Goal: Task Accomplishment & Management: Manage account settings

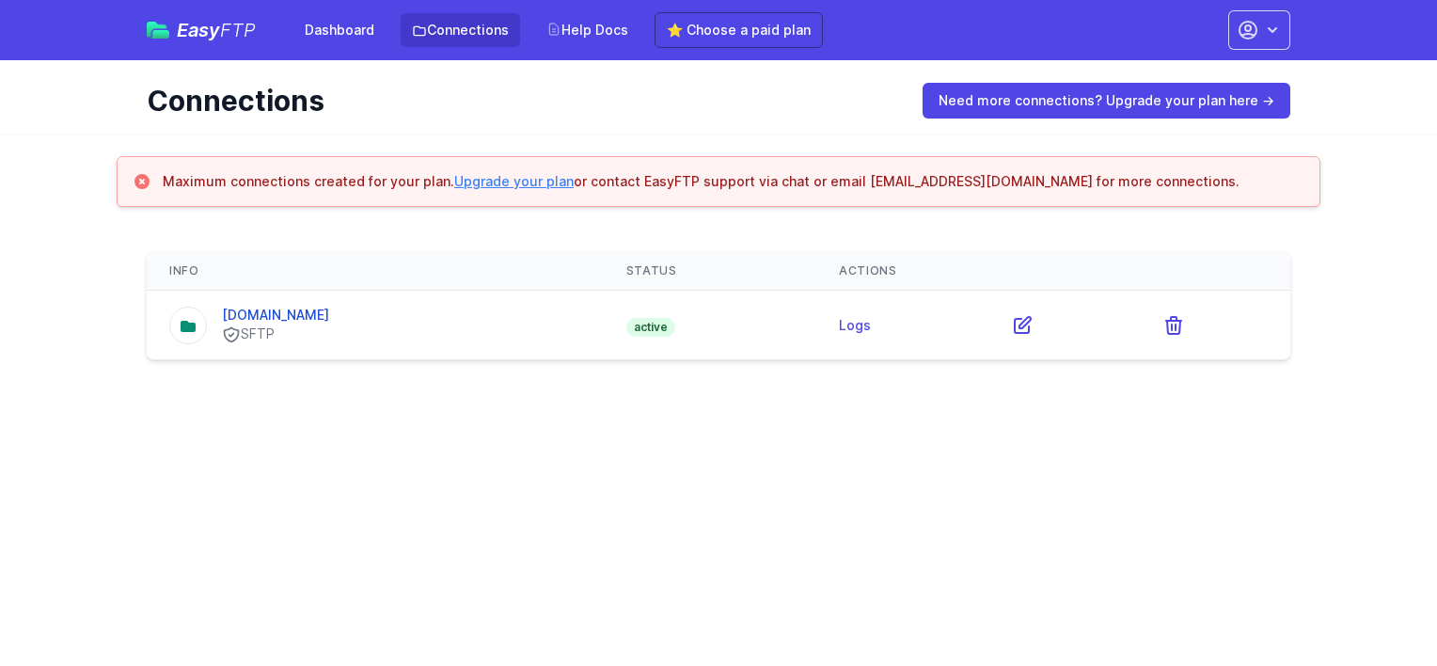
click at [585, 383] on html "Easy FTP Dashboard Connections Help Docs ⭐ Choose a paid plan Account Settings …" at bounding box center [718, 191] width 1437 height 383
click at [290, 317] on link "[DOMAIN_NAME]" at bounding box center [275, 315] width 107 height 16
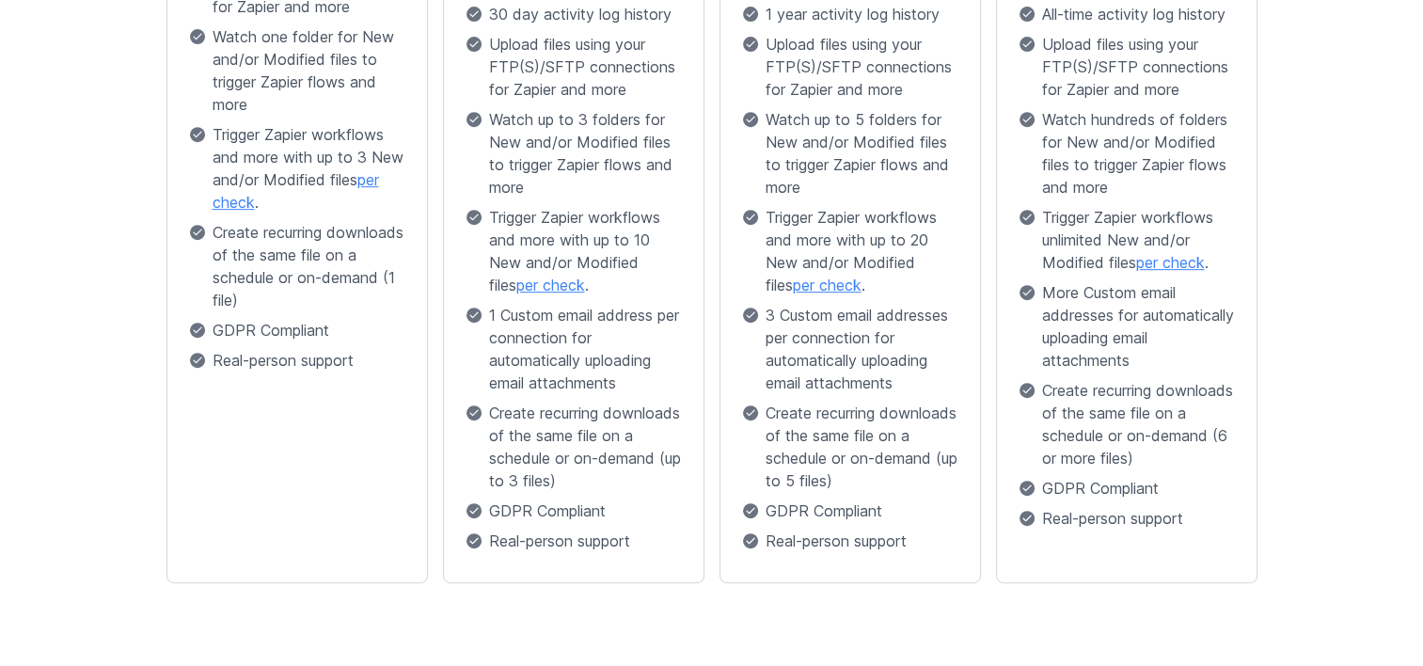
scroll to position [826, 0]
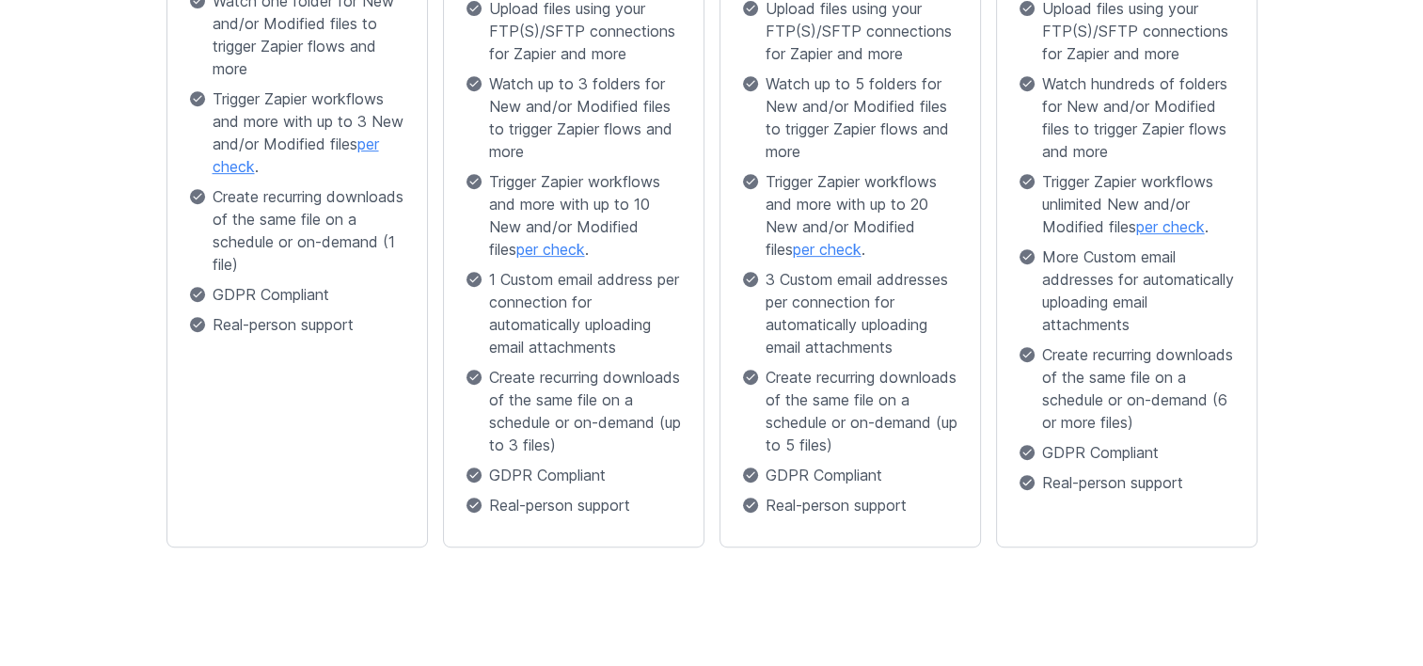
drag, startPoint x: 110, startPoint y: 318, endPoint x: 155, endPoint y: 98, distance: 224.6
